Goal: Find contact information: Find contact information

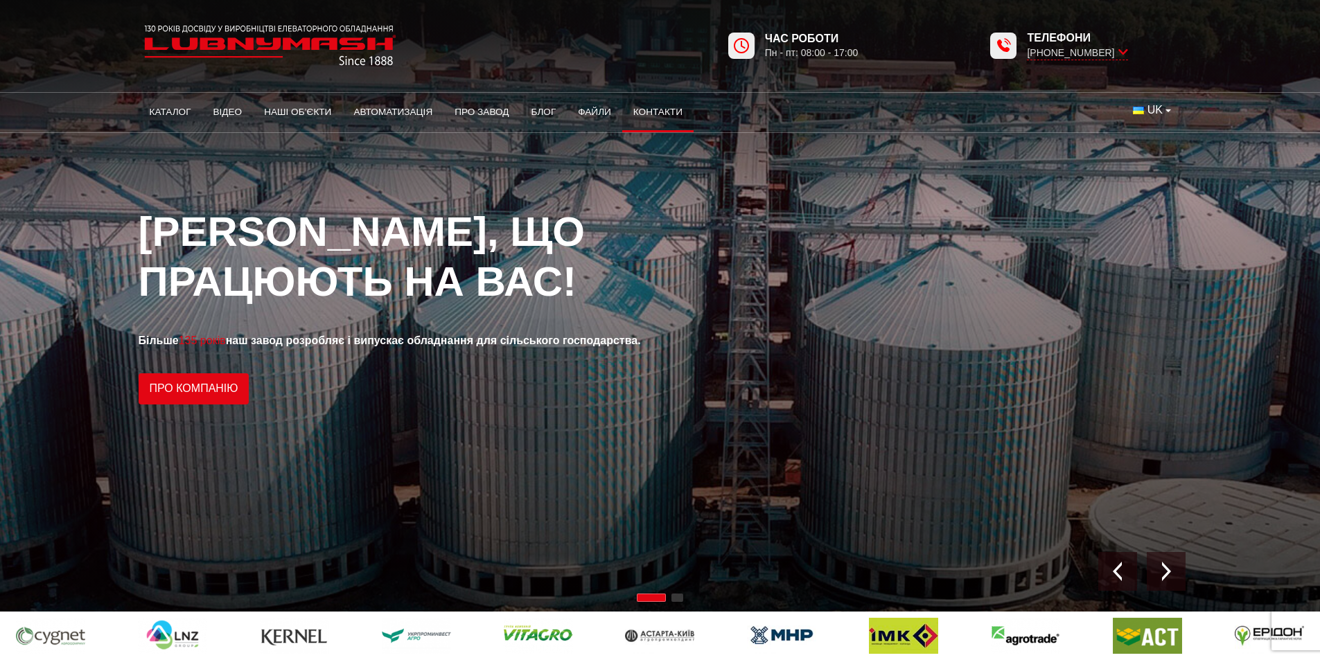
click at [667, 105] on link "Контакти" at bounding box center [657, 112] width 71 height 30
